Goal: Transaction & Acquisition: Purchase product/service

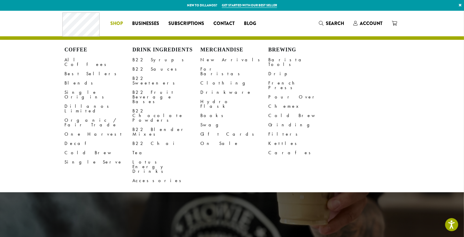
click at [115, 25] on span "Shop" at bounding box center [116, 23] width 12 height 7
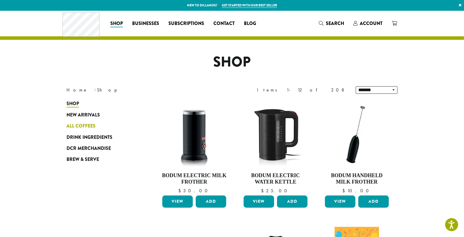
click at [80, 126] on span "All Coffees" at bounding box center [80, 126] width 29 height 7
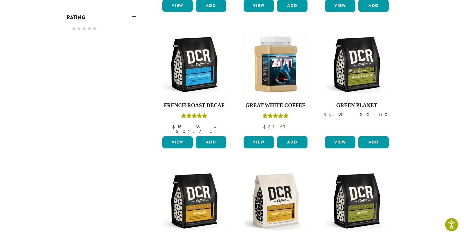
scroll to position [338, 0]
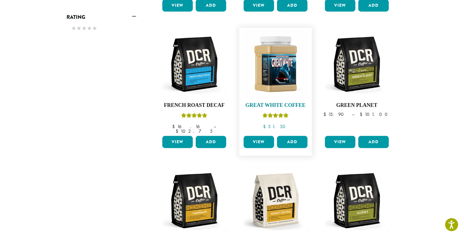
click at [270, 102] on h4 "Great White Coffee" at bounding box center [275, 105] width 67 height 6
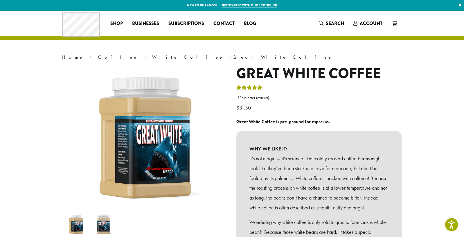
click at [329, 120] on p "Great White Coffee is pre-ground for espresso." at bounding box center [318, 121] width 165 height 9
drag, startPoint x: 331, startPoint y: 122, endPoint x: 236, endPoint y: 120, distance: 94.4
click at [236, 121] on p "Great White Coffee is pre-ground for espresso." at bounding box center [318, 121] width 165 height 9
copy b "Great White Coffee is pre-ground for espresso."
